Goal: Task Accomplishment & Management: Manage account settings

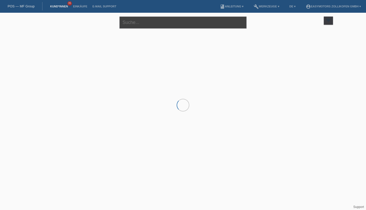
click at [132, 19] on input "text" at bounding box center [183, 23] width 127 height 12
type input "peter"
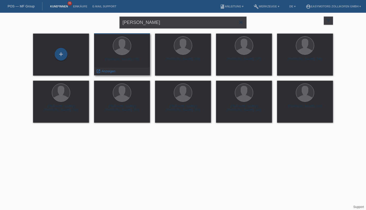
click at [119, 59] on div "Hans-Peter Graf (75)" at bounding box center [122, 61] width 48 height 8
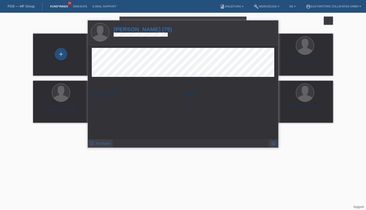
click at [276, 23] on icon "close" at bounding box center [275, 24] width 4 height 4
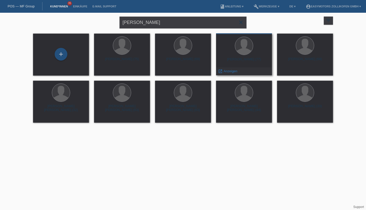
click at [247, 55] on div at bounding box center [244, 46] width 48 height 19
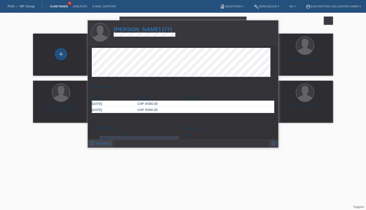
click at [99, 143] on span "Anzeigen" at bounding box center [103, 143] width 15 height 4
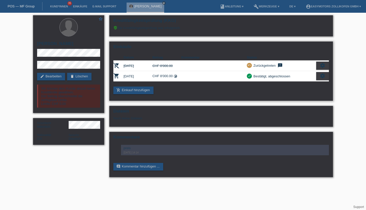
click at [325, 77] on icon "settings" at bounding box center [323, 76] width 6 height 6
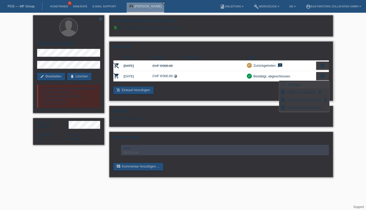
click at [293, 86] on span "Anzeigen" at bounding box center [294, 84] width 15 height 6
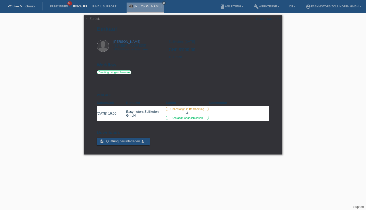
click at [82, 8] on link "Einkäufe" at bounding box center [79, 6] width 19 height 3
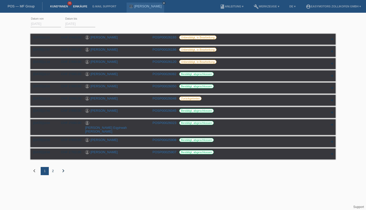
click at [54, 8] on link "Kund*innen" at bounding box center [59, 6] width 23 height 3
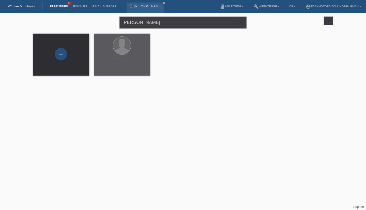
click at [82, 15] on div "peter close filter_list view_module Alle Kund*innen anzeigen star Markierte Kun…" at bounding box center [183, 22] width 305 height 18
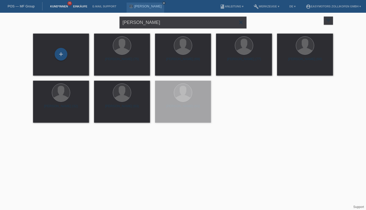
click at [81, 6] on link "Einkäufe" at bounding box center [79, 6] width 19 height 3
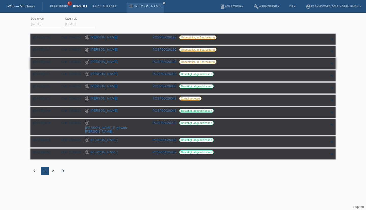
click at [102, 63] on link "[PERSON_NAME]" at bounding box center [104, 62] width 27 height 4
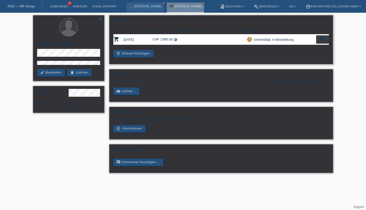
click at [321, 43] on div "settings" at bounding box center [323, 39] width 13 height 8
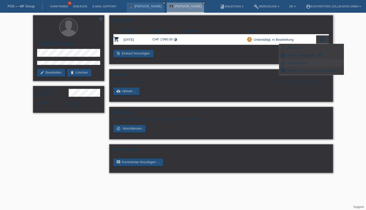
click at [307, 65] on span "Abschliessen" at bounding box center [297, 63] width 21 height 6
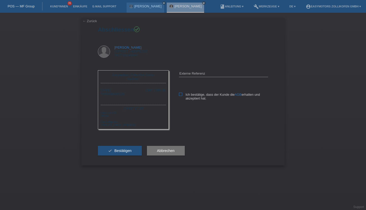
click at [180, 96] on icon at bounding box center [180, 94] width 3 height 3
click at [180, 96] on input "Ich bestätige, dass der Kunde die AGB erhalten und akzeptiert hat." at bounding box center [180, 94] width 3 height 3
checkbox input "true"
click at [112, 155] on button "check Bestätigen" at bounding box center [120, 151] width 44 height 10
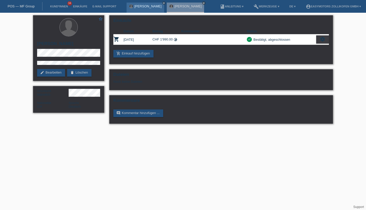
click at [134, 7] on div "[PERSON_NAME] close" at bounding box center [146, 8] width 38 height 10
click at [139, 6] on link "[PERSON_NAME]" at bounding box center [148, 6] width 27 height 4
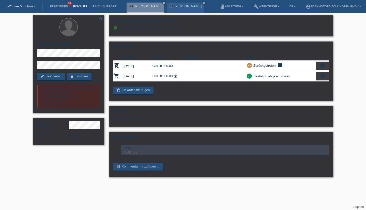
click at [79, 6] on link "Einkäufe" at bounding box center [79, 6] width 19 height 3
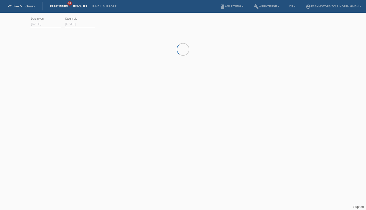
click at [64, 7] on link "Kund*innen" at bounding box center [59, 6] width 23 height 3
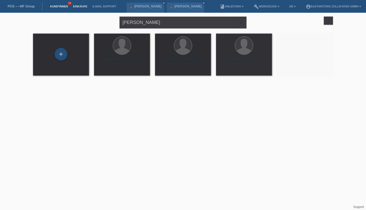
click at [84, 8] on link "Einkäufe" at bounding box center [79, 6] width 19 height 3
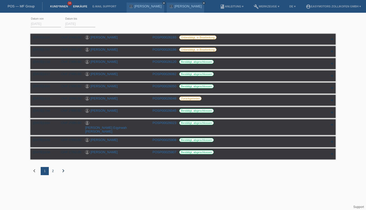
click at [59, 5] on link "Kund*innen" at bounding box center [59, 6] width 23 height 3
